Goal: Information Seeking & Learning: Learn about a topic

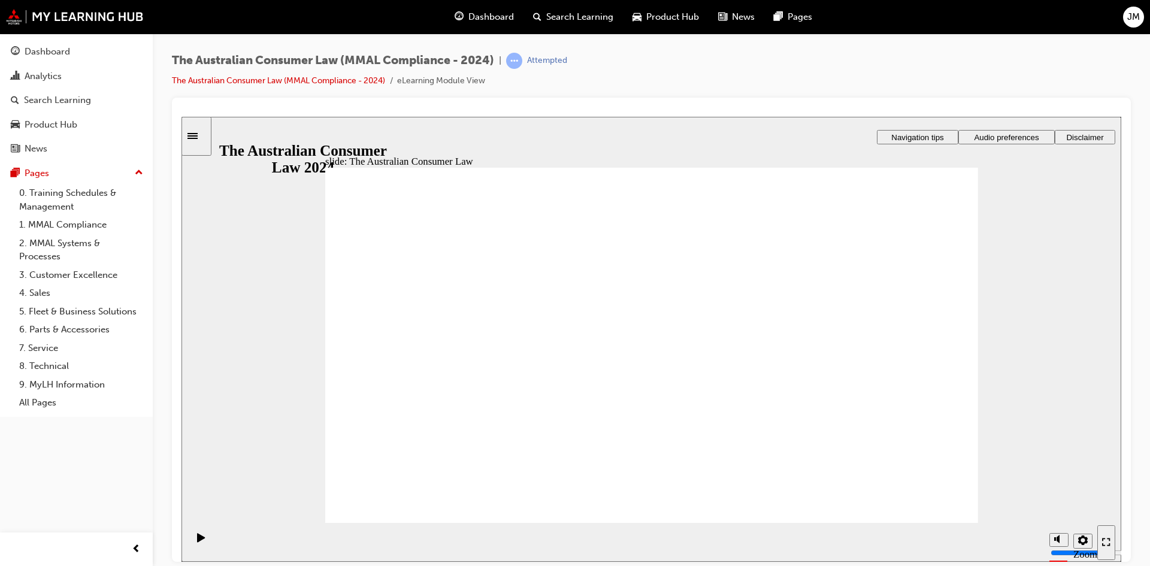
click at [203, 140] on div "Sidebar Toggle" at bounding box center [196, 135] width 20 height 9
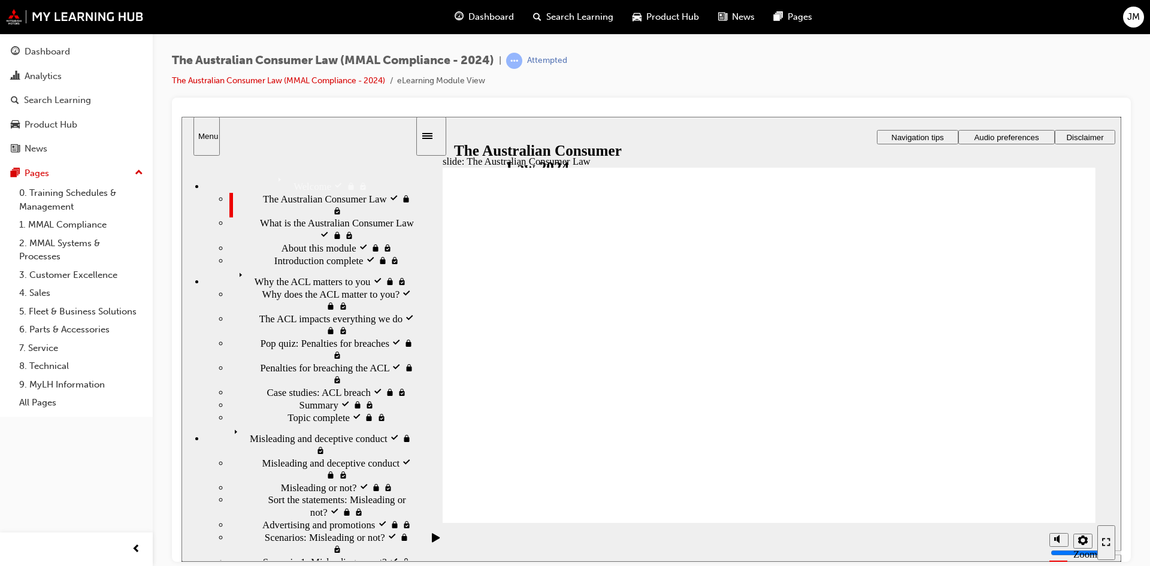
click at [246, 279] on span "Why the ACL matters to you locked" at bounding box center [307, 273] width 146 height 12
click at [264, 312] on span "Why does the ACL matter to you? locked" at bounding box center [338, 300] width 153 height 24
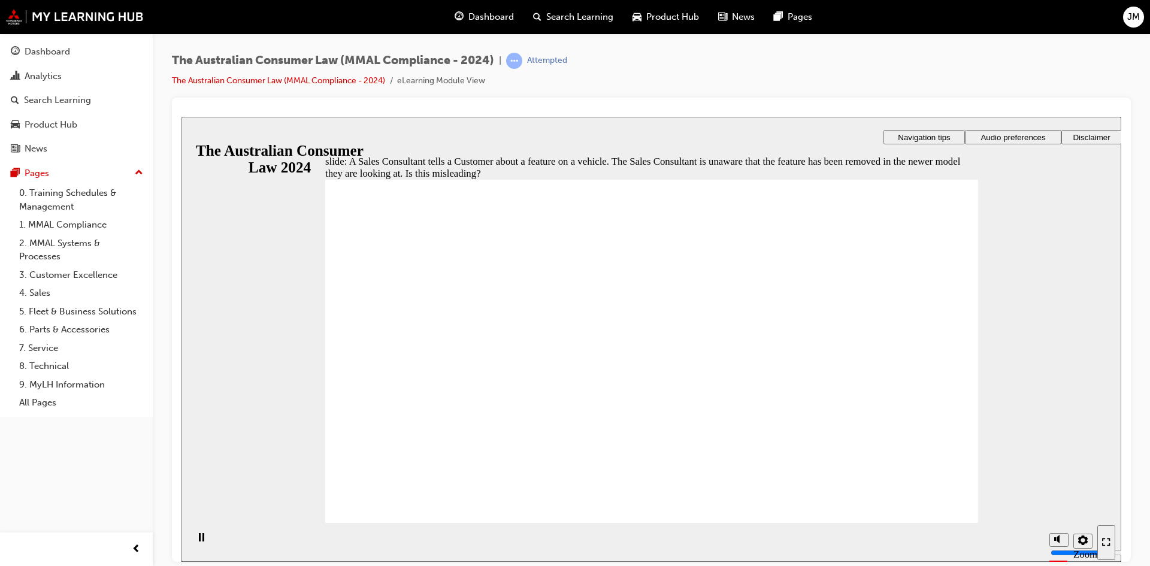
radio input "true"
drag, startPoint x: 441, startPoint y: 502, endPoint x: 549, endPoint y: 475, distance: 111.2
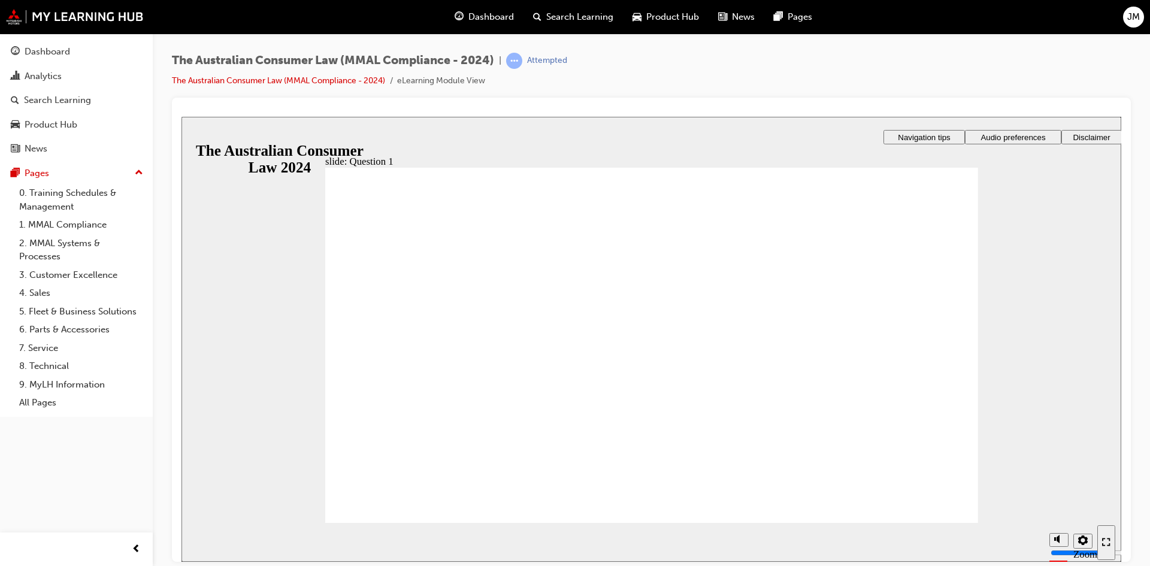
radio input "true"
